Goal: Task Accomplishment & Management: Complete application form

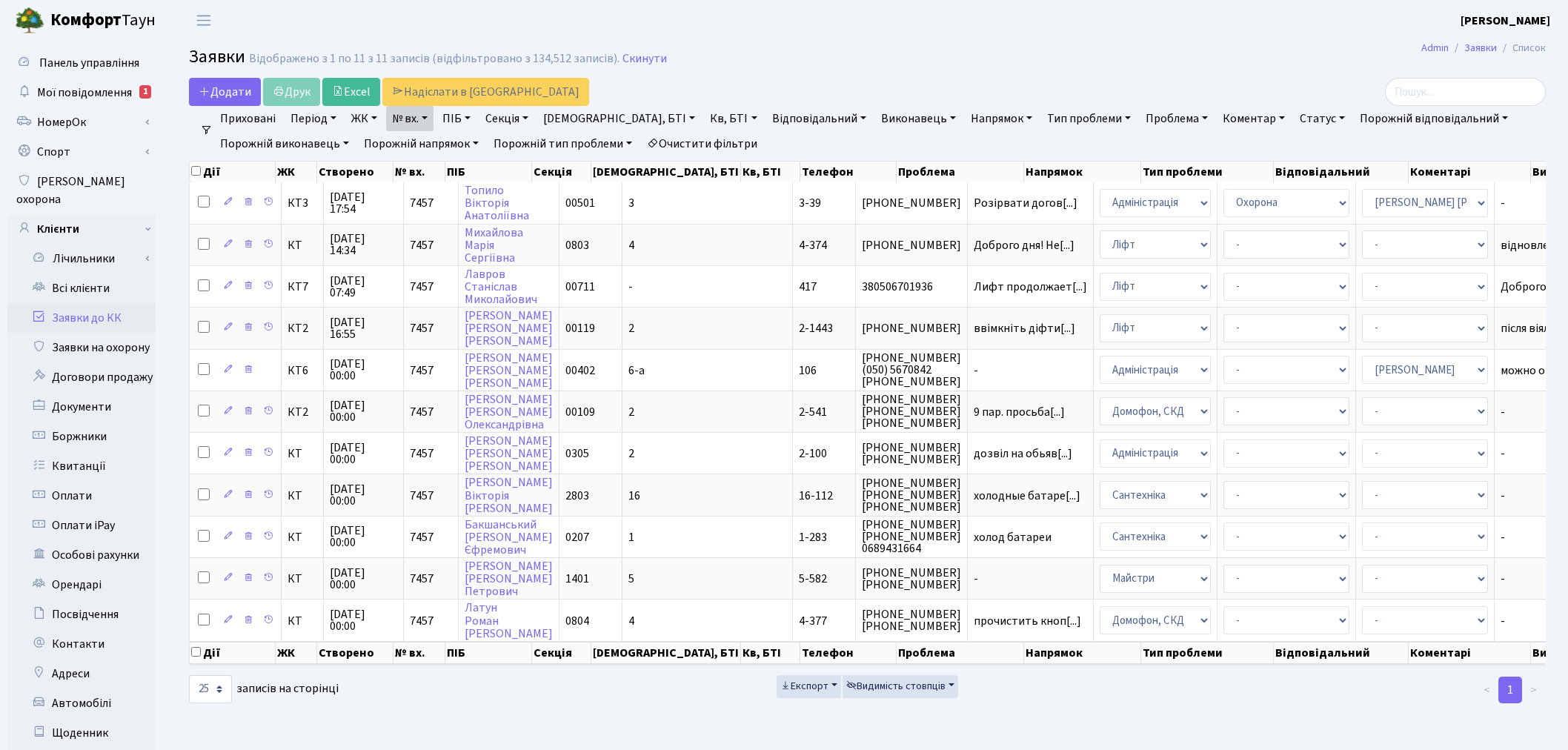
select select "25"
click at [627, 59] on link "Скинути" at bounding box center [644, 59] width 45 height 14
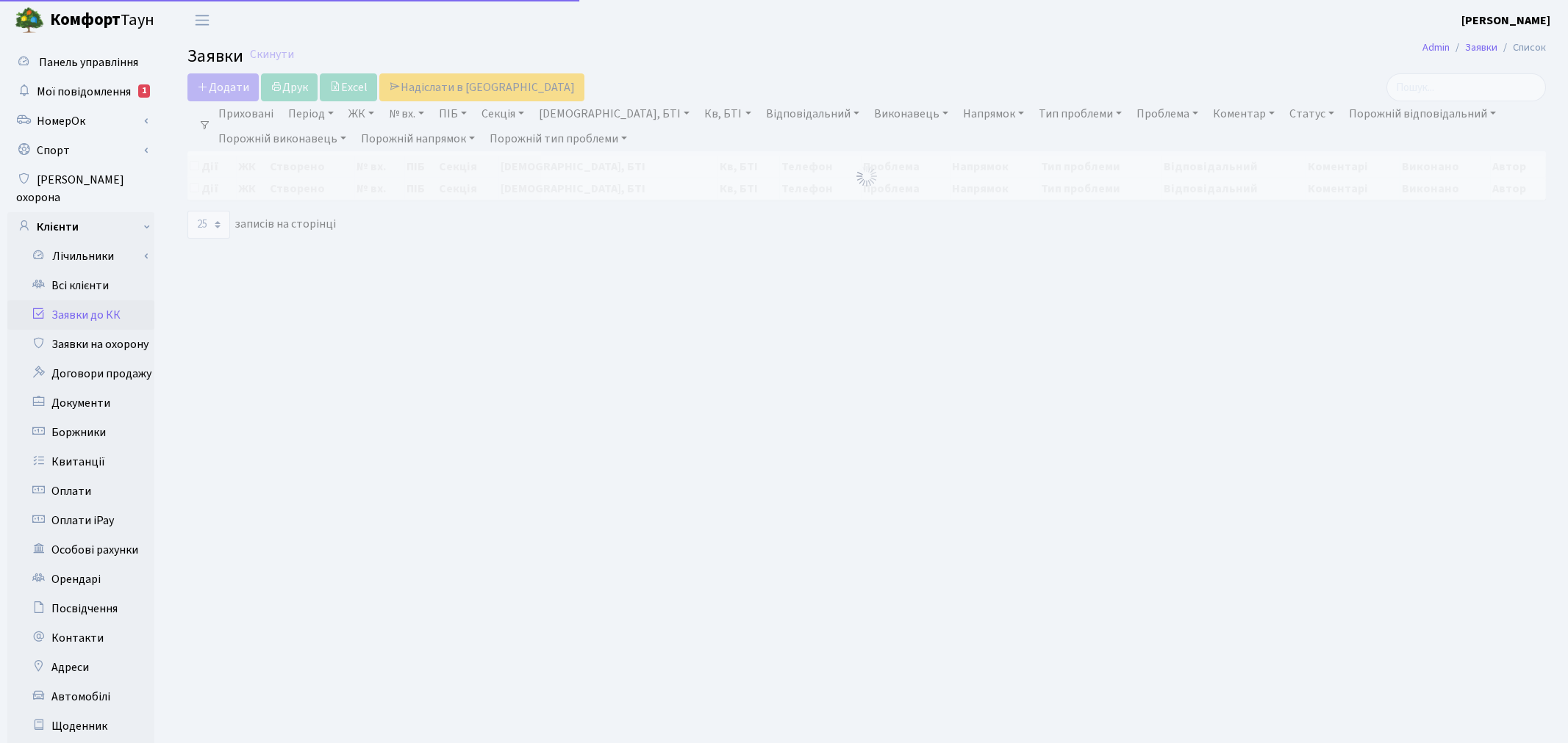
select select "25"
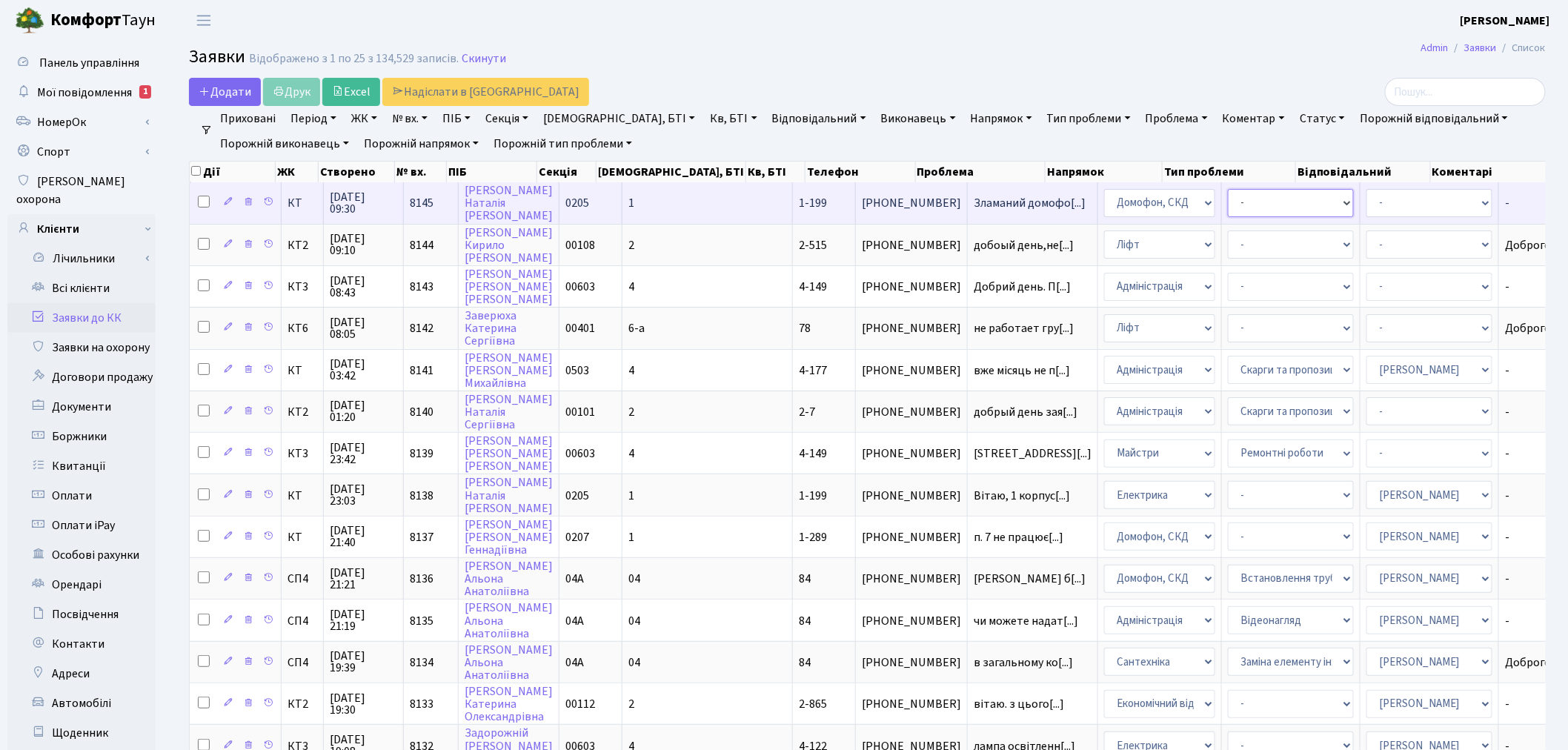
click at [1228, 198] on select "- Некоректна робота домофону Встановлення трубки домофону" at bounding box center [1291, 203] width 126 height 28
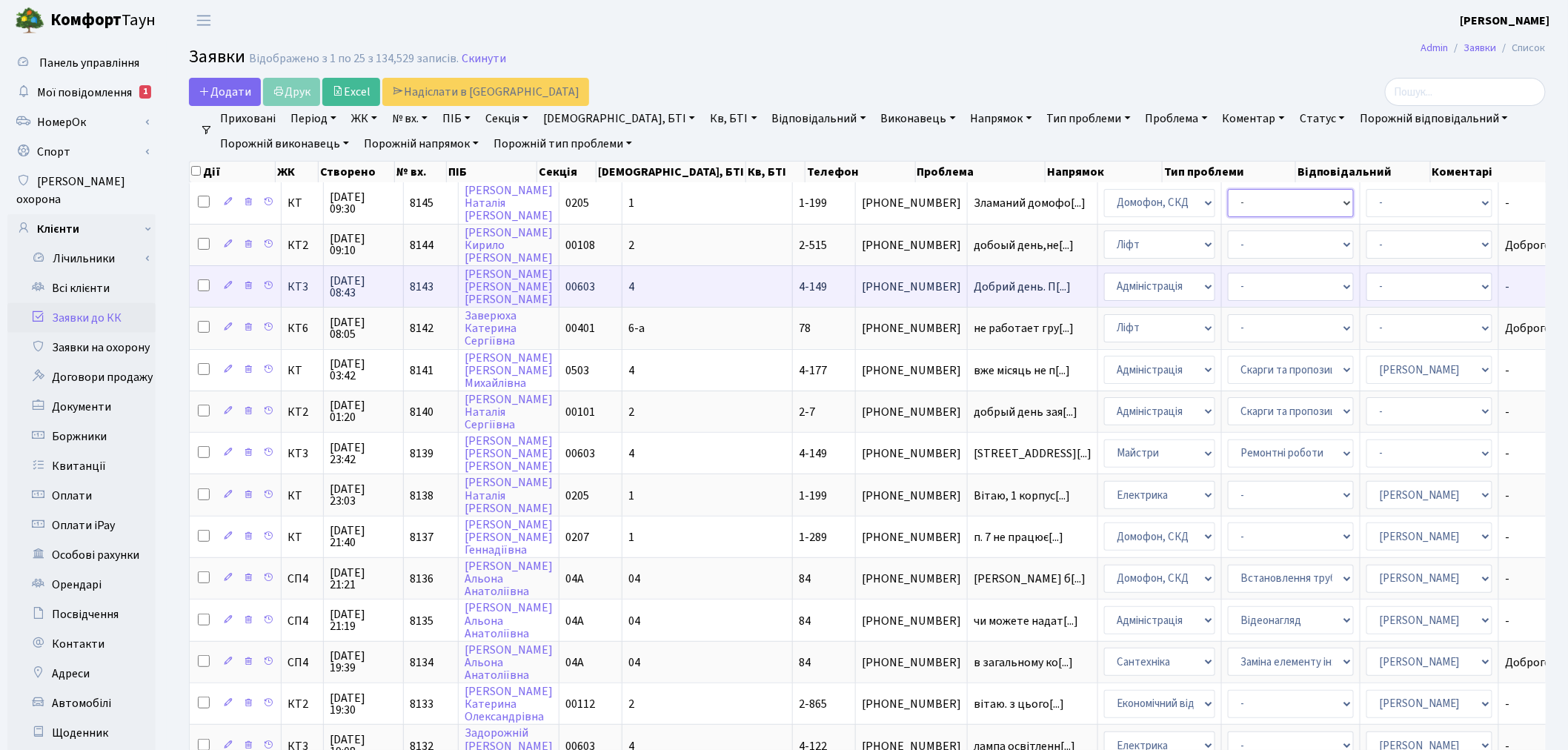
select select "38"
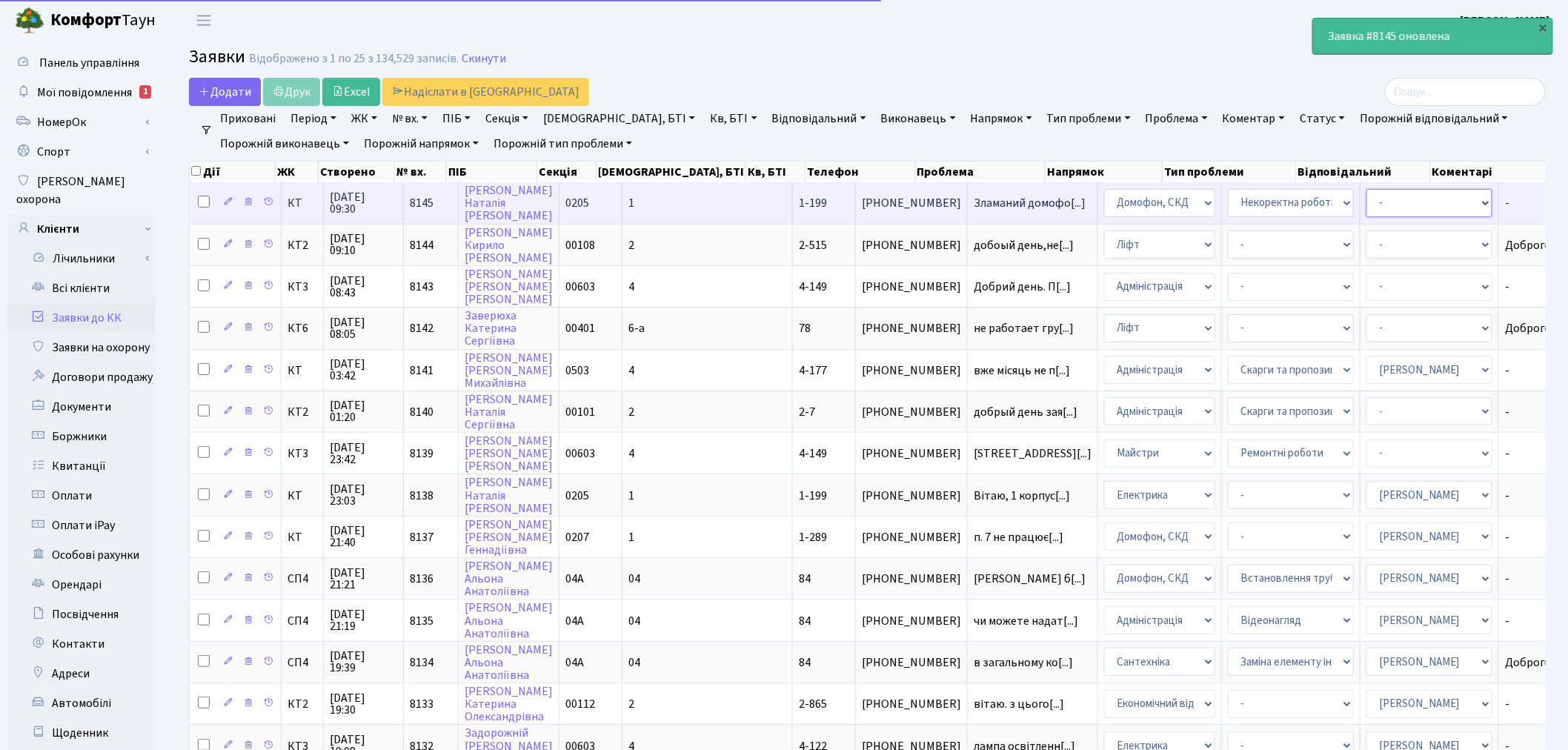
click at [1366, 208] on select "- Адміністратор ЖК КТ Вижул В. В. Гордієнко Н.В. Дядюшкін Д.Ю. Кипчук Т. А. Кла…" at bounding box center [1429, 203] width 126 height 28
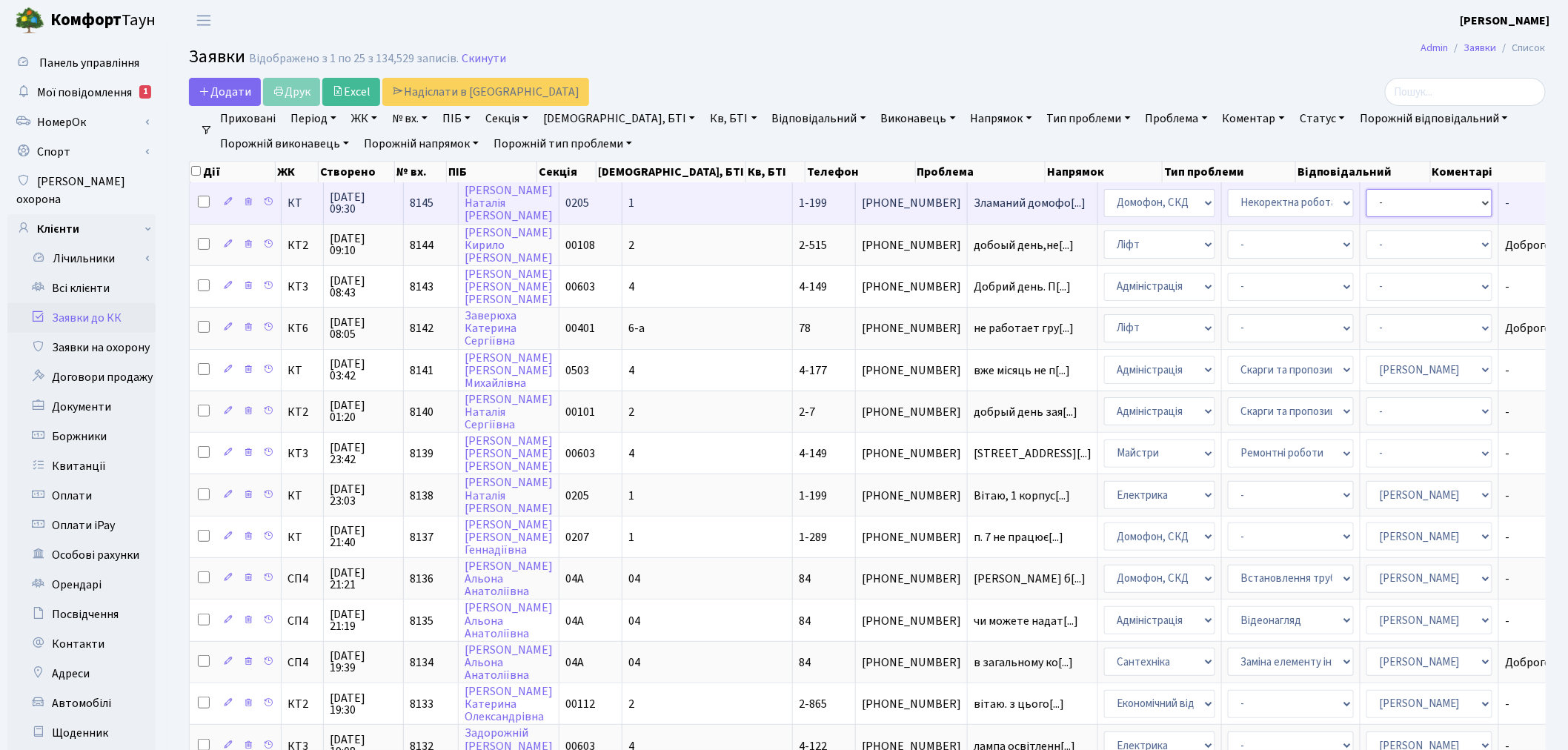
select select "36"
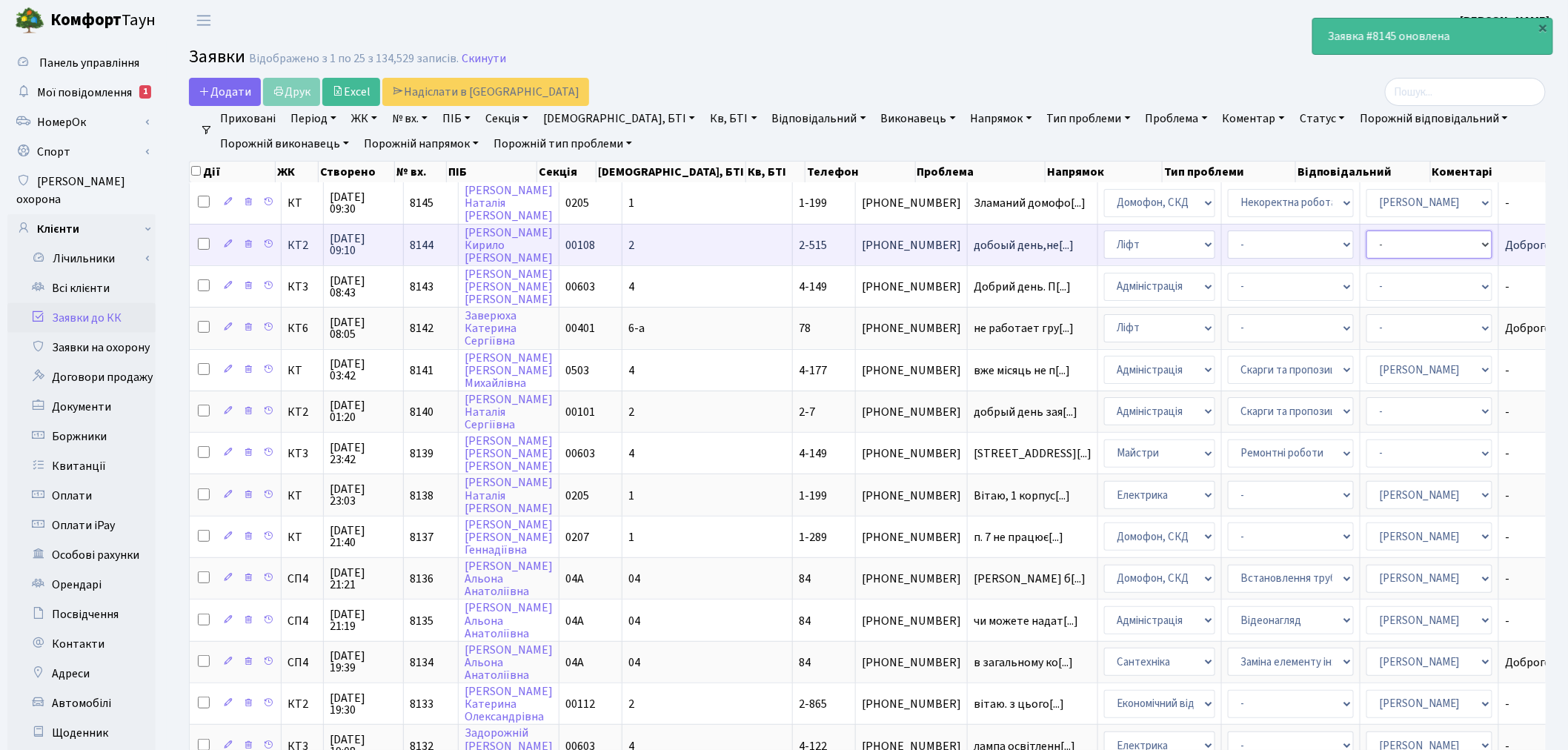
click at [1366, 248] on select "- Адміністратор ЖК КТ Вижул В. В. Гордієнко Н.В. Дядюшкін Д.Ю. Кипчук Т. А. Кла…" at bounding box center [1429, 244] width 126 height 28
select select "11"
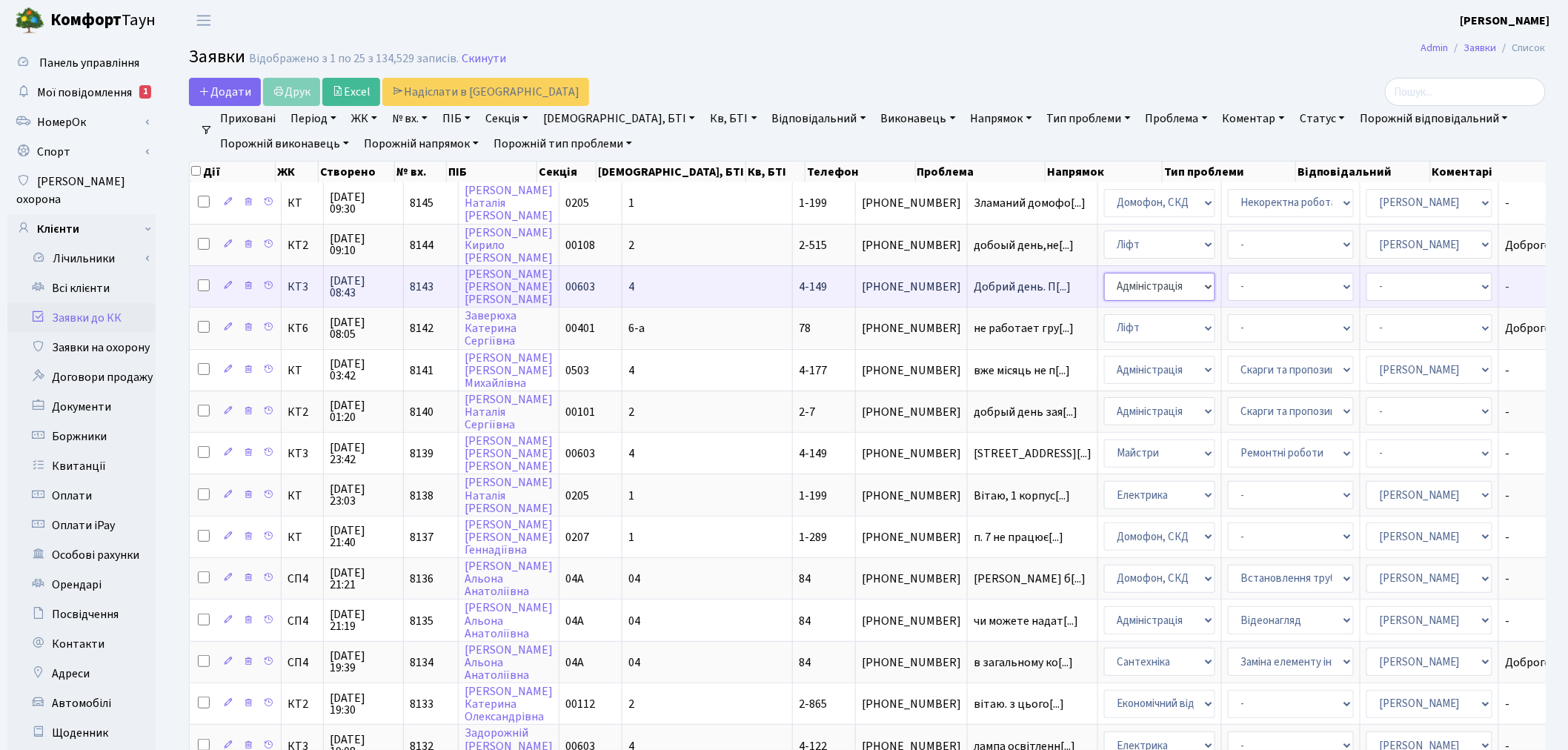
click at [1104, 282] on select "- Адміністрація Домофон, СКД Ліфт Майстри Сантехніка Економічний відділ Електри…" at bounding box center [1160, 287] width 111 height 28
select select "1"
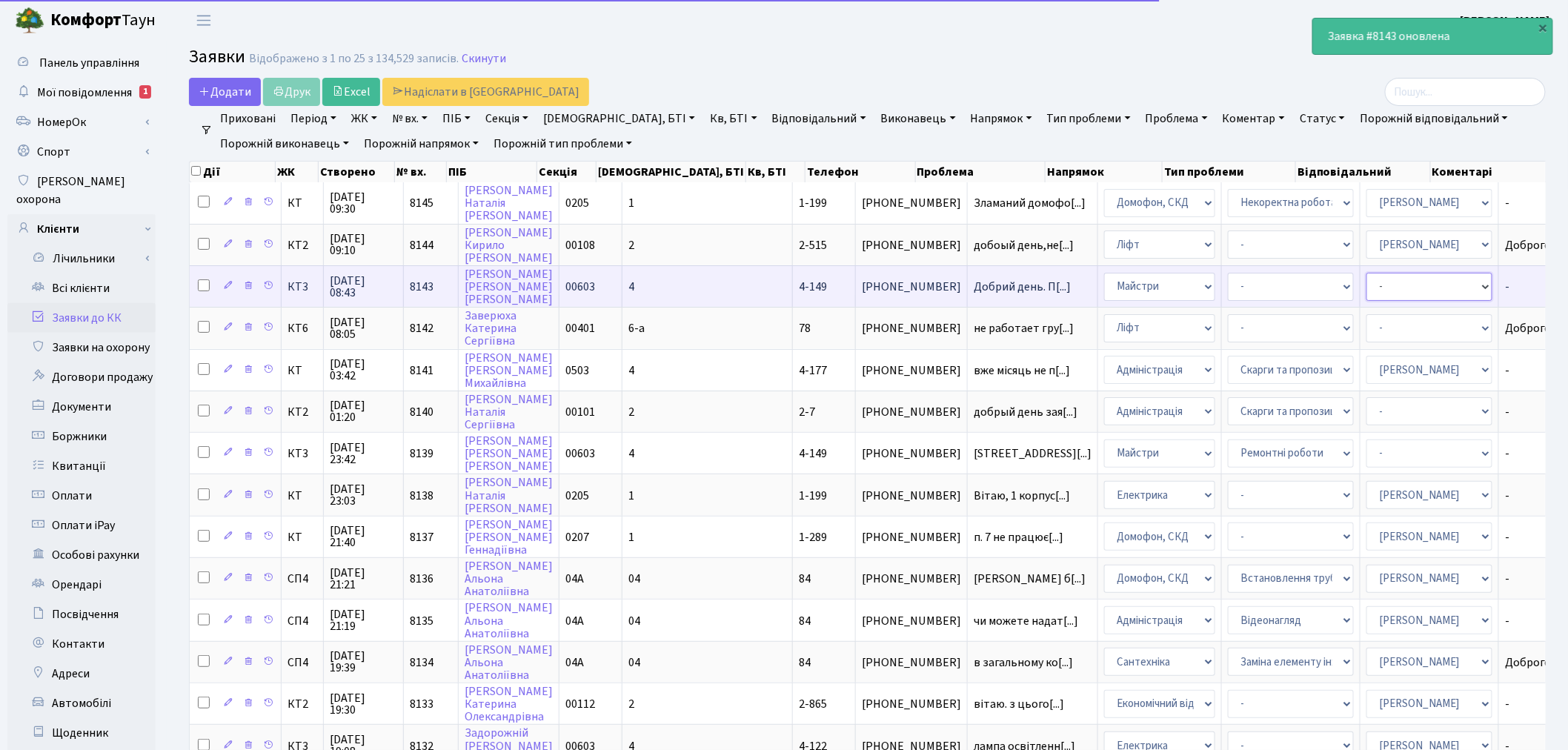
click at [1366, 287] on select "- Адміністратор ЖК КТ Вижул В. В. Гордієнко Н.В. Дядюшкін Д.Ю. Кипчук Т. А. Кла…" at bounding box center [1429, 287] width 126 height 28
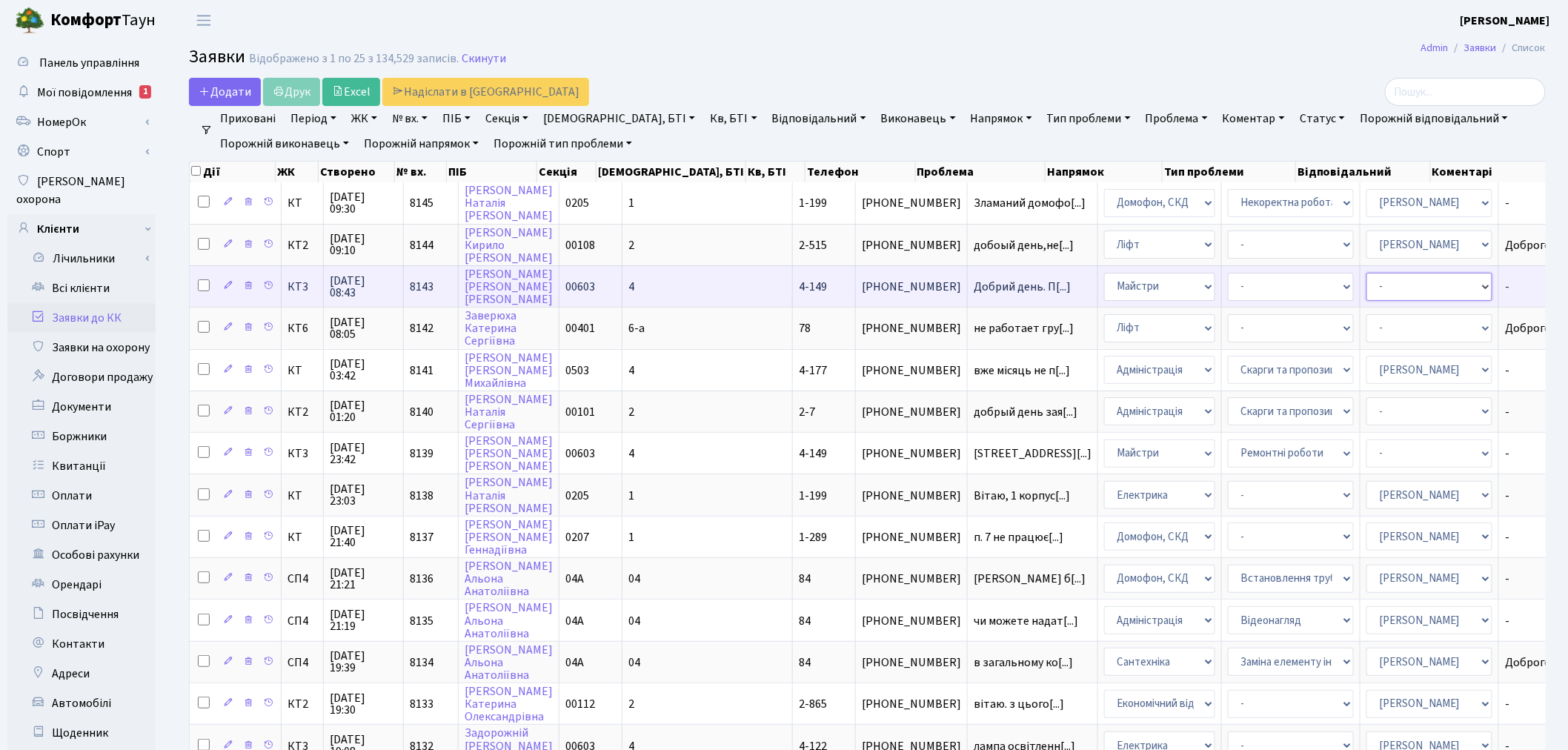
select select "18"
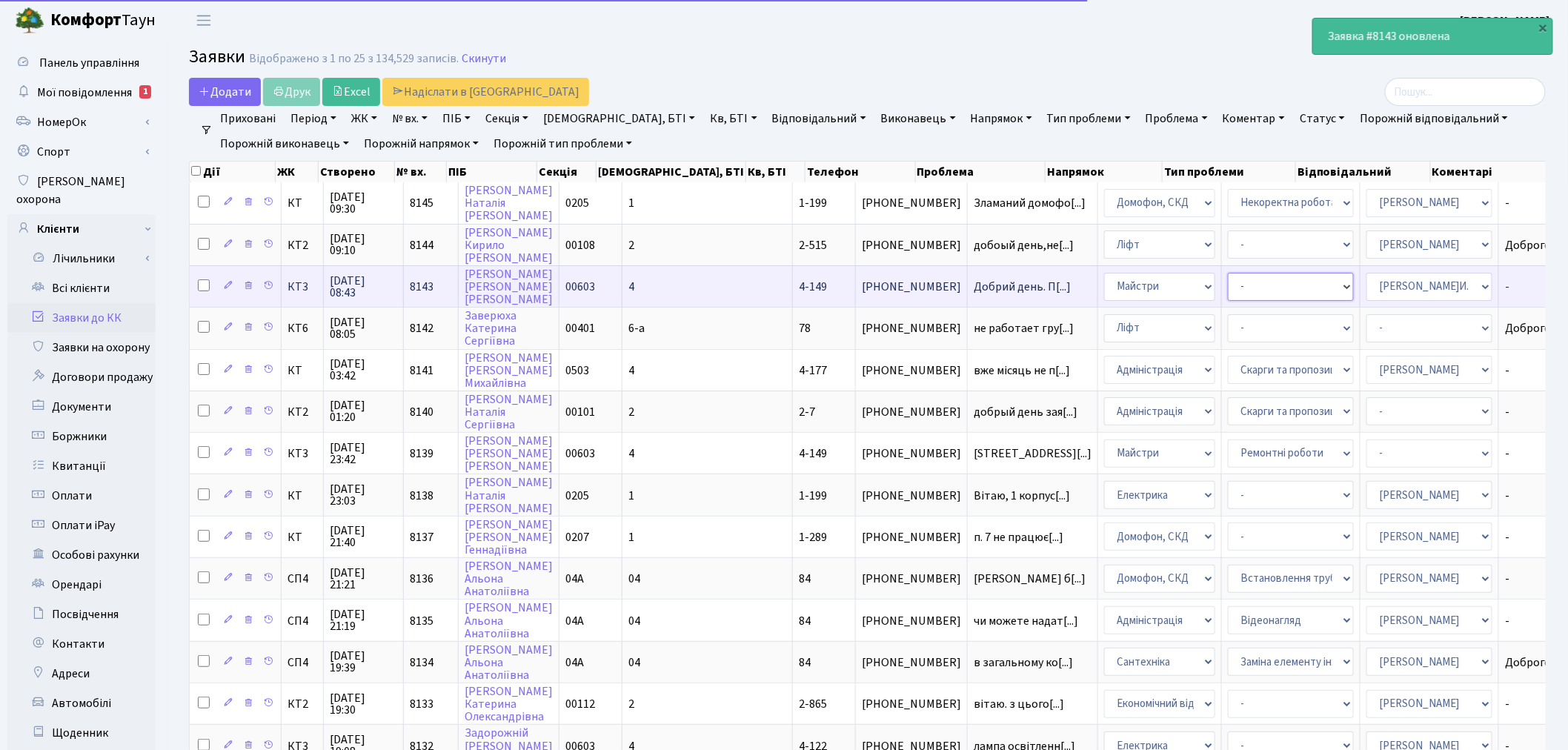
click at [1228, 291] on select "- Дитячі майданчики Замовлення плану комунікацій Озеленення Прибирання в будинк…" at bounding box center [1291, 287] width 126 height 28
select select "58"
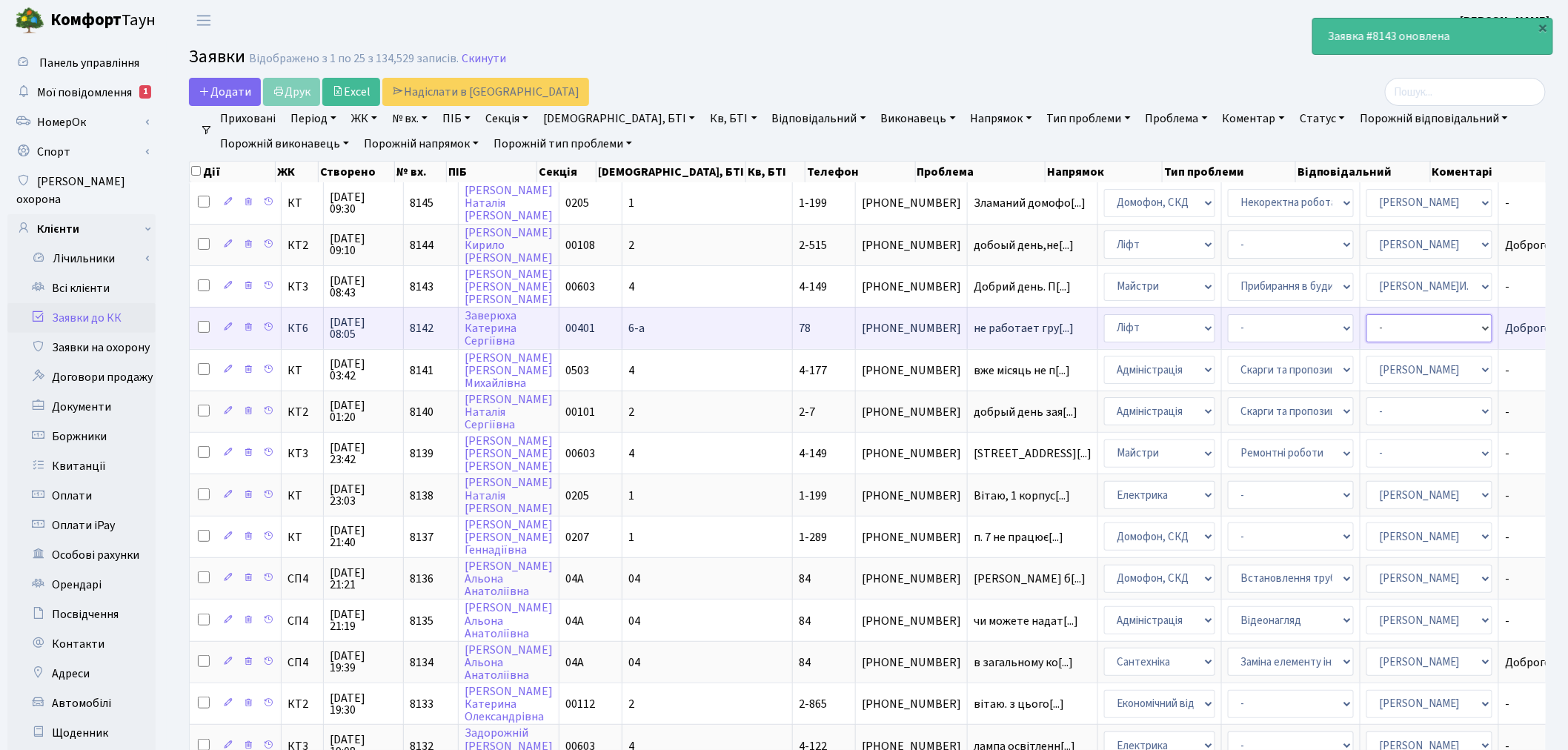
click at [1366, 326] on select "- Адміністратор ЖК КТ Вижул В. В. Гордієнко Н.В. Дядюшкін Д.Ю. Кипчук Т. А. Кла…" at bounding box center [1429, 328] width 126 height 28
select select "11"
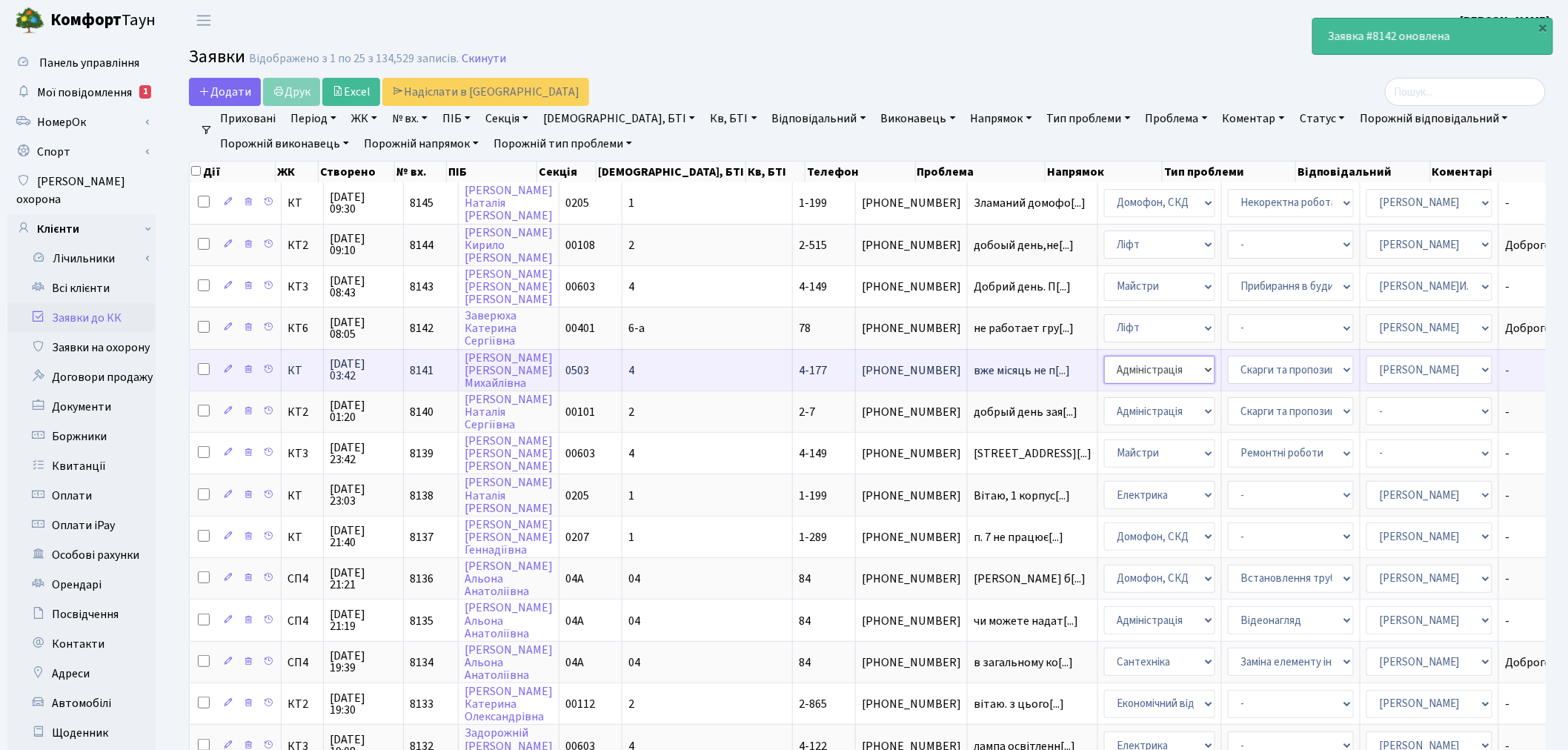
click at [1104, 364] on select "- Адміністрація Домофон, СКД Ліфт Майстри Сантехніка Економічний відділ Електри…" at bounding box center [1160, 370] width 111 height 28
select select "16"
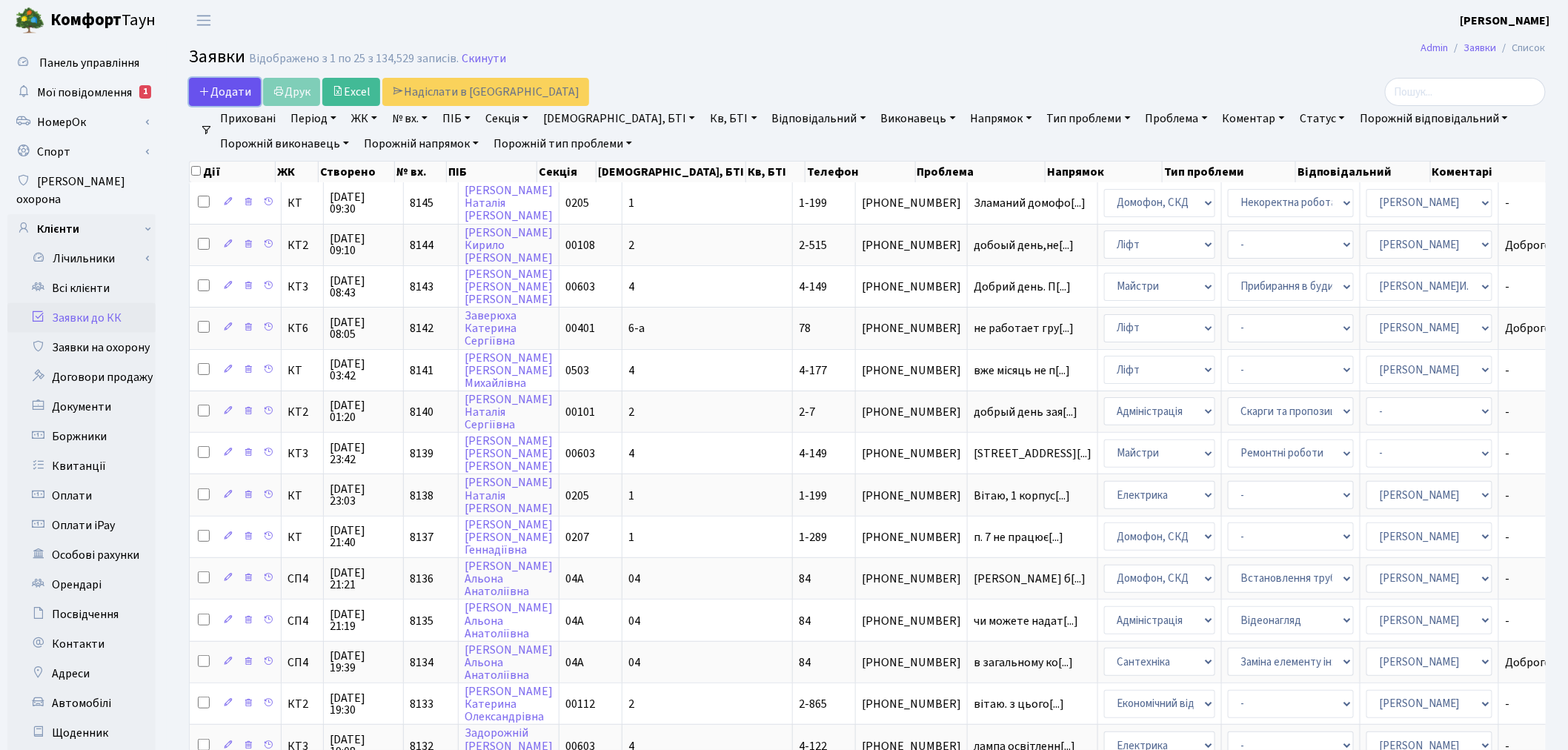
click at [202, 85] on icon at bounding box center [205, 91] width 12 height 12
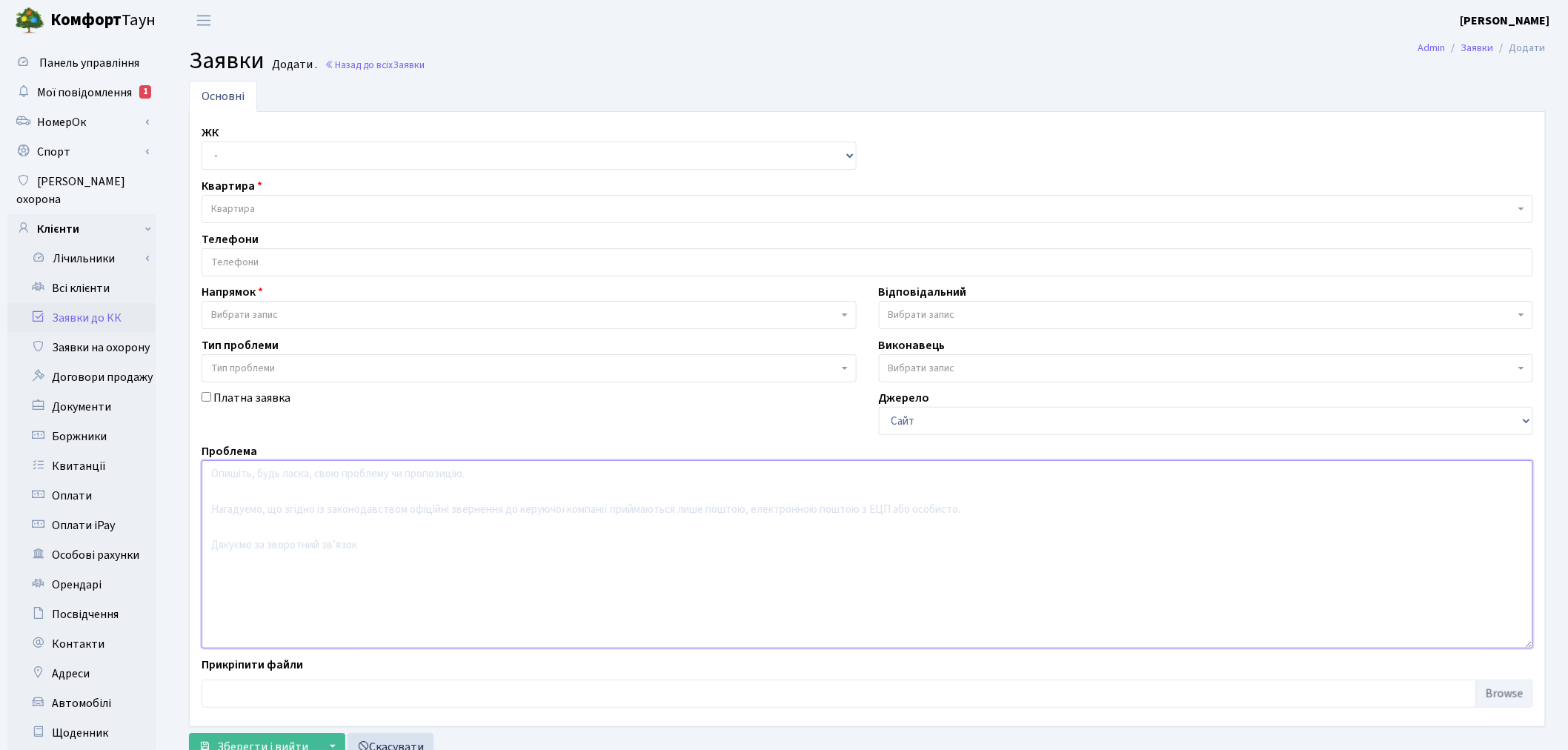
click at [262, 550] on textarea at bounding box center [868, 554] width 1332 height 188
click at [516, 540] on textarea at bounding box center [868, 554] width 1332 height 188
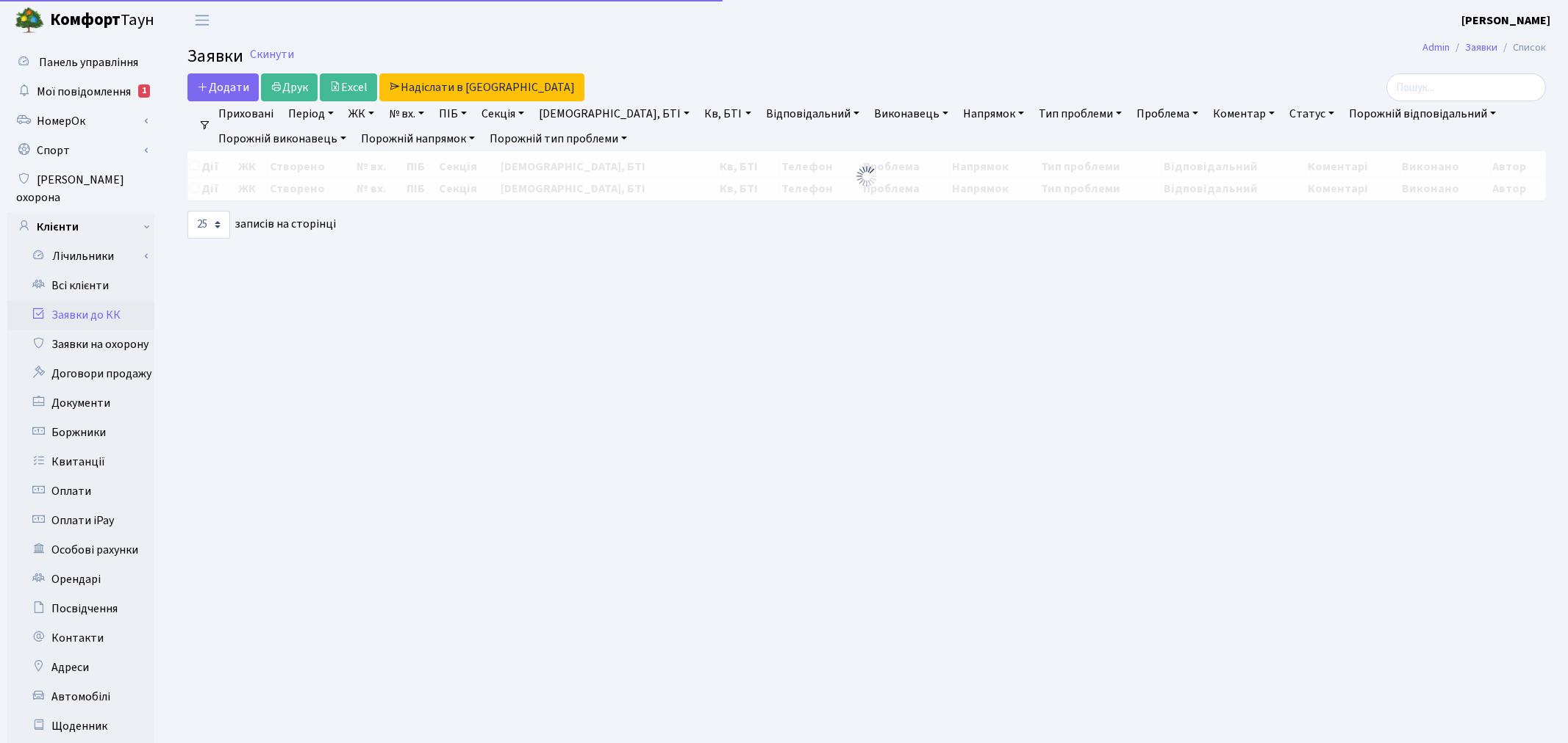
select select "25"
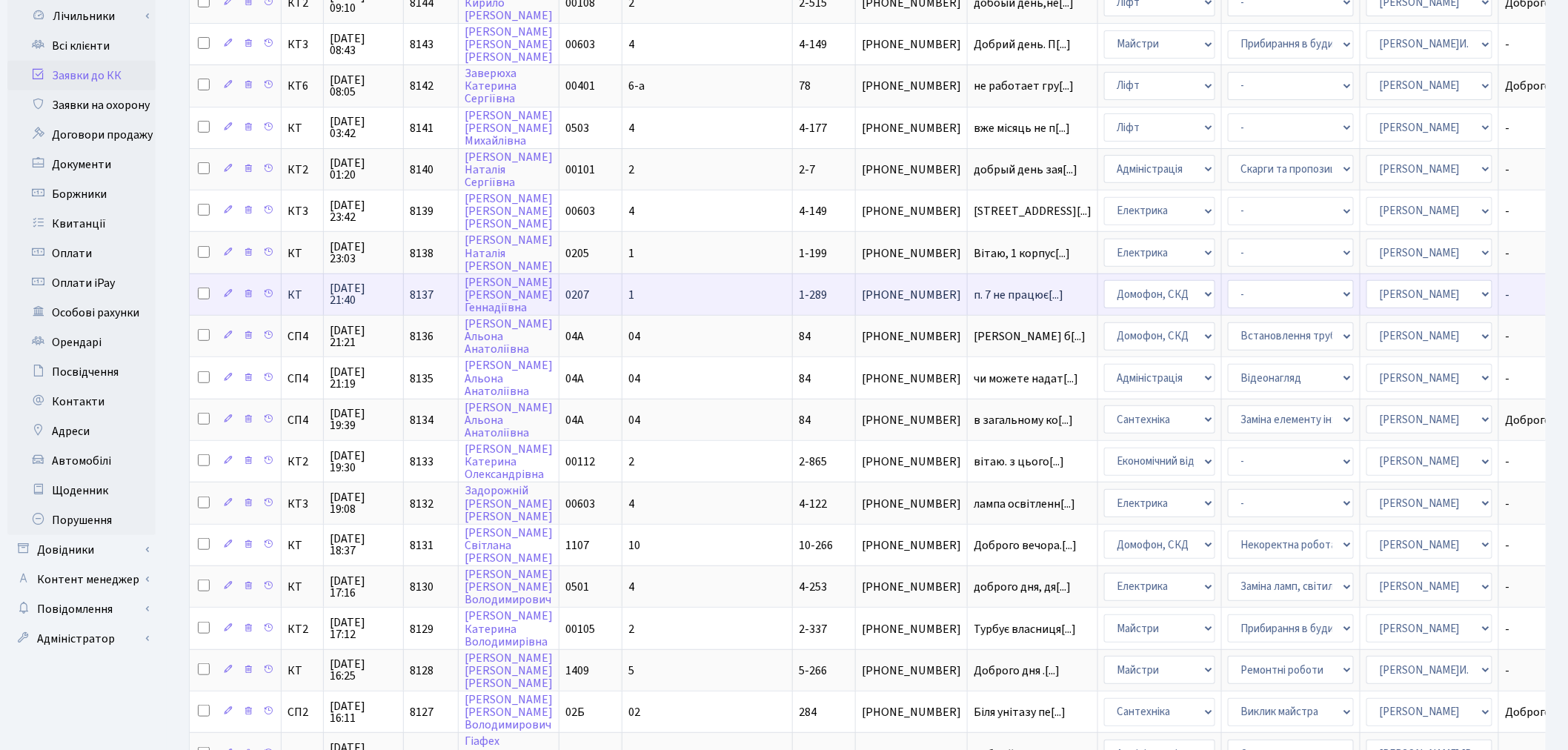
scroll to position [247, 0]
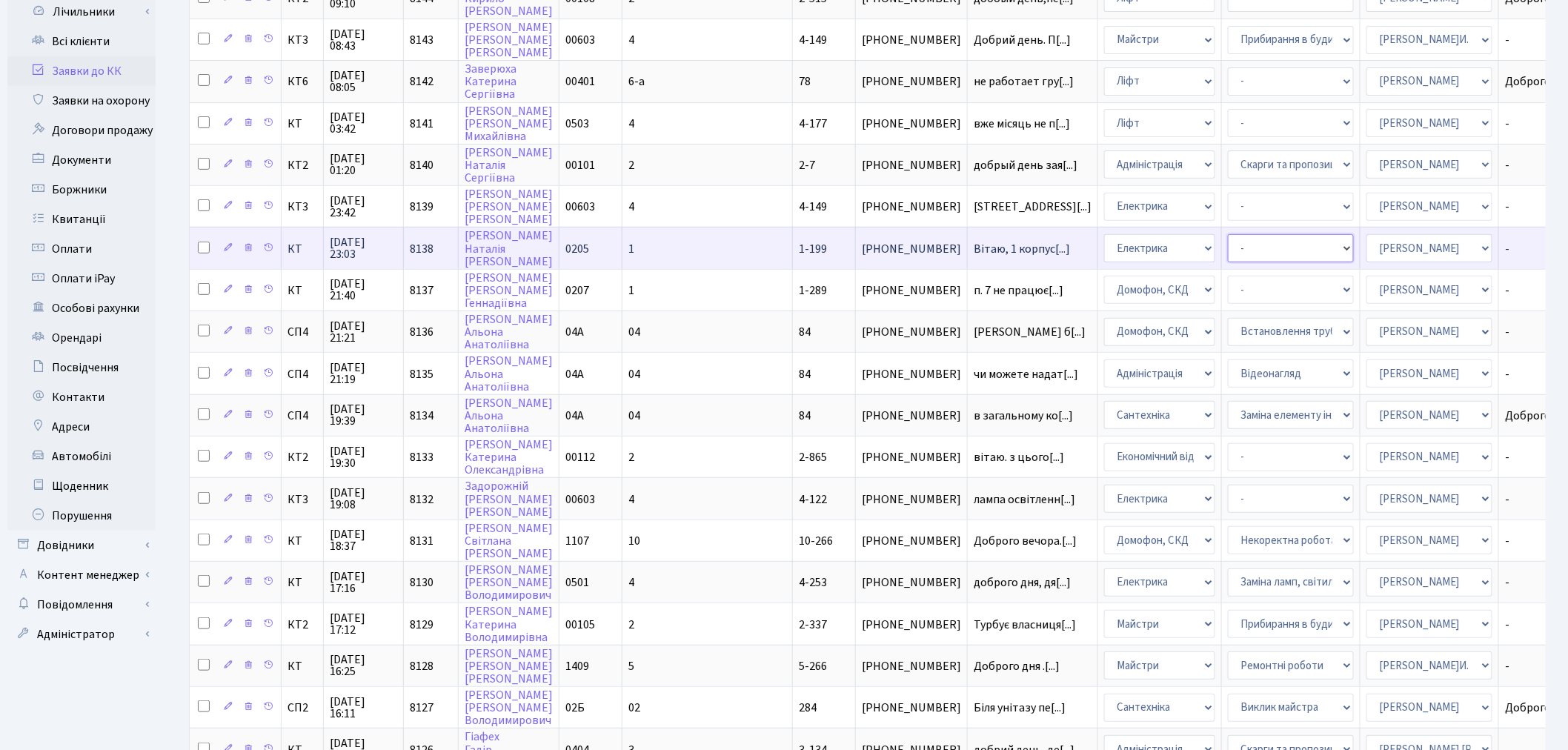
click at [1228, 240] on select "- Виклик майстра Монтаж/демонтаж електролічильника Опломбування\розпломбування …" at bounding box center [1291, 248] width 126 height 28
